Goal: Find specific page/section: Find specific page/section

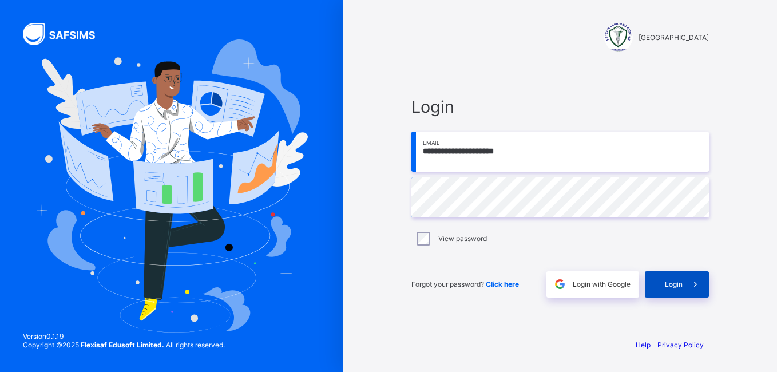
click at [670, 282] on span "Login" at bounding box center [674, 284] width 18 height 9
click at [670, 293] on div "Login" at bounding box center [677, 284] width 64 height 26
click at [516, 139] on input "email" at bounding box center [559, 152] width 297 height 40
type input "**********"
click at [678, 285] on span "Login" at bounding box center [674, 284] width 18 height 9
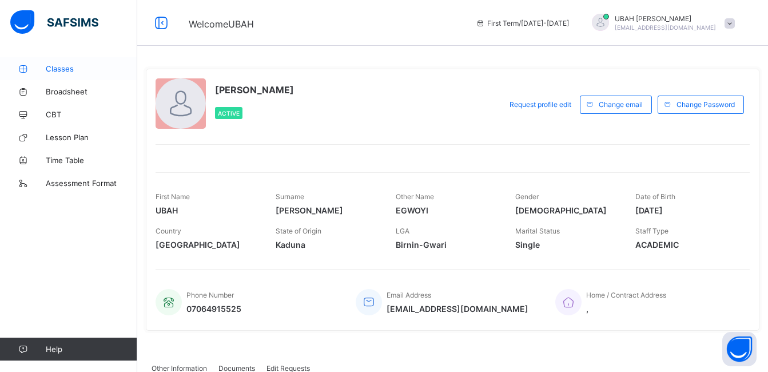
click at [73, 69] on span "Classes" at bounding box center [92, 68] width 92 height 9
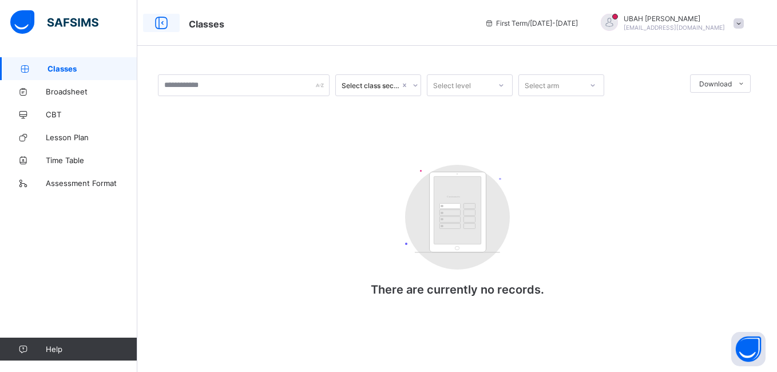
click at [165, 17] on icon at bounding box center [161, 23] width 19 height 17
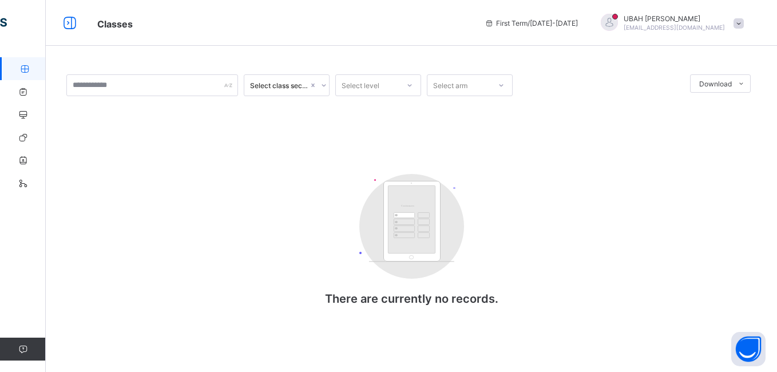
click at [27, 61] on link "Classes" at bounding box center [68, 68] width 137 height 23
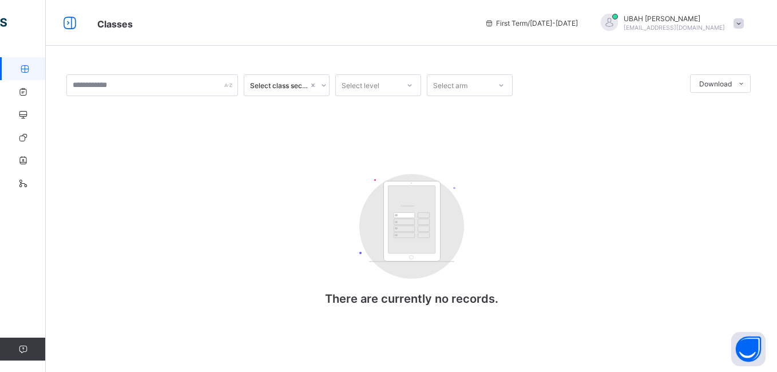
click at [27, 61] on link "Classes" at bounding box center [68, 68] width 137 height 23
click at [76, 23] on icon at bounding box center [69, 23] width 19 height 17
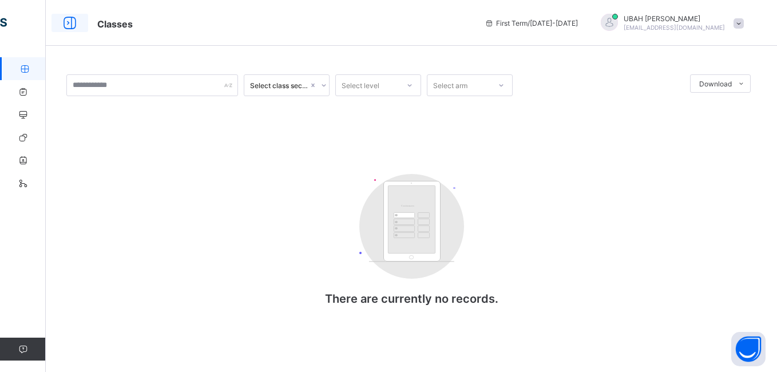
drag, startPoint x: 76, startPoint y: 23, endPoint x: 68, endPoint y: 23, distance: 8.0
click at [68, 23] on icon at bounding box center [69, 23] width 19 height 17
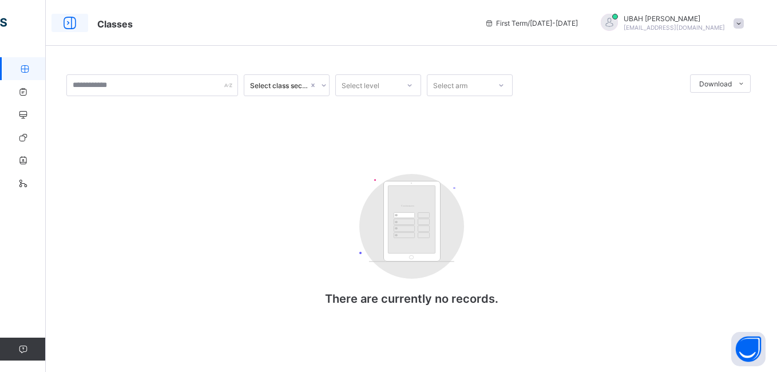
click at [68, 23] on icon at bounding box center [69, 23] width 19 height 17
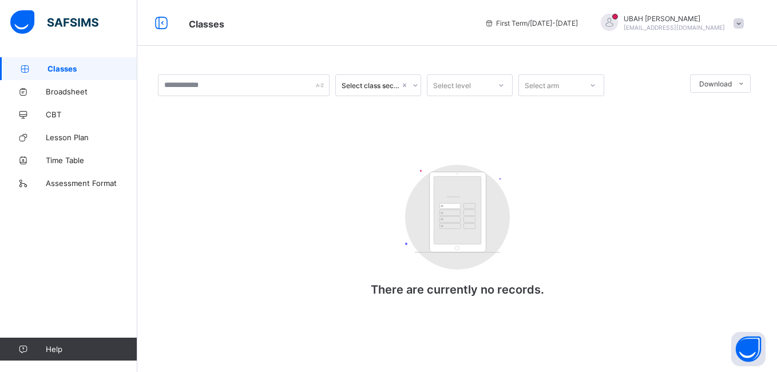
click at [117, 63] on link "Classes" at bounding box center [68, 68] width 137 height 23
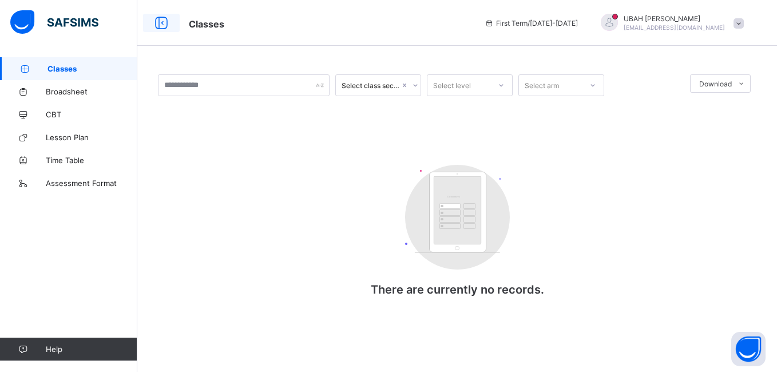
click at [154, 31] on icon at bounding box center [161, 23] width 19 height 17
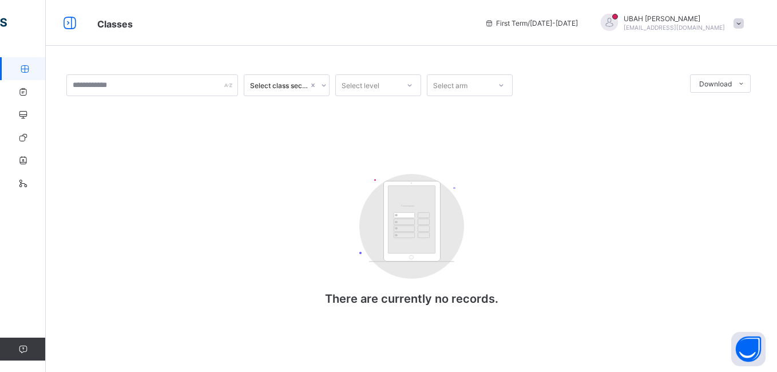
click at [37, 72] on icon at bounding box center [25, 69] width 46 height 9
click at [27, 73] on link "Classes" at bounding box center [68, 68] width 137 height 23
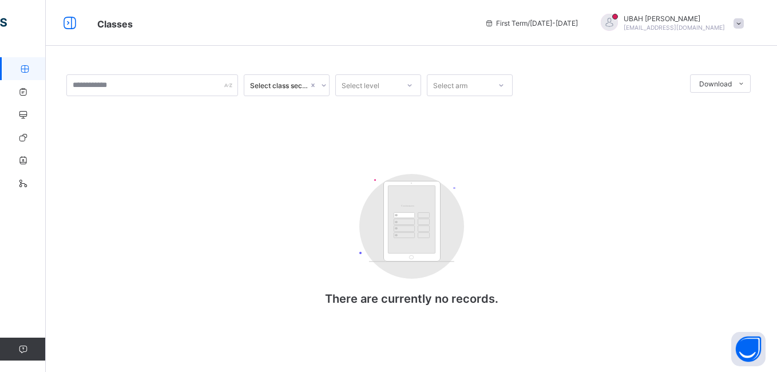
click at [27, 73] on link "Classes" at bounding box center [68, 68] width 137 height 23
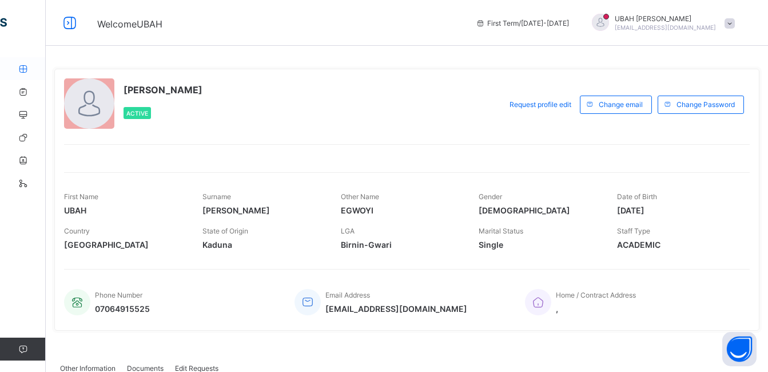
click at [30, 70] on icon at bounding box center [23, 69] width 46 height 9
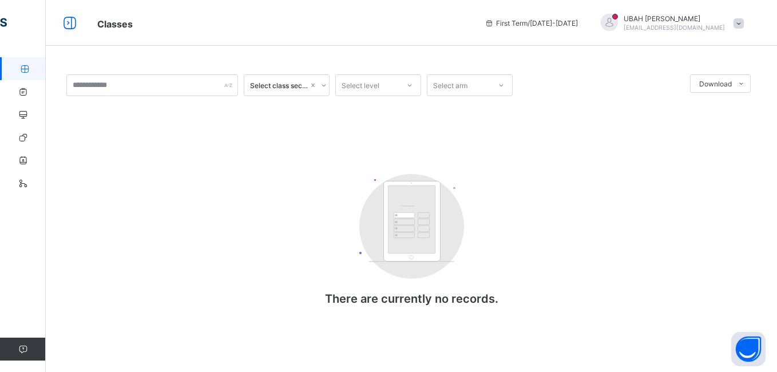
click at [65, 26] on icon at bounding box center [69, 23] width 19 height 17
